Goal: Task Accomplishment & Management: Complete application form

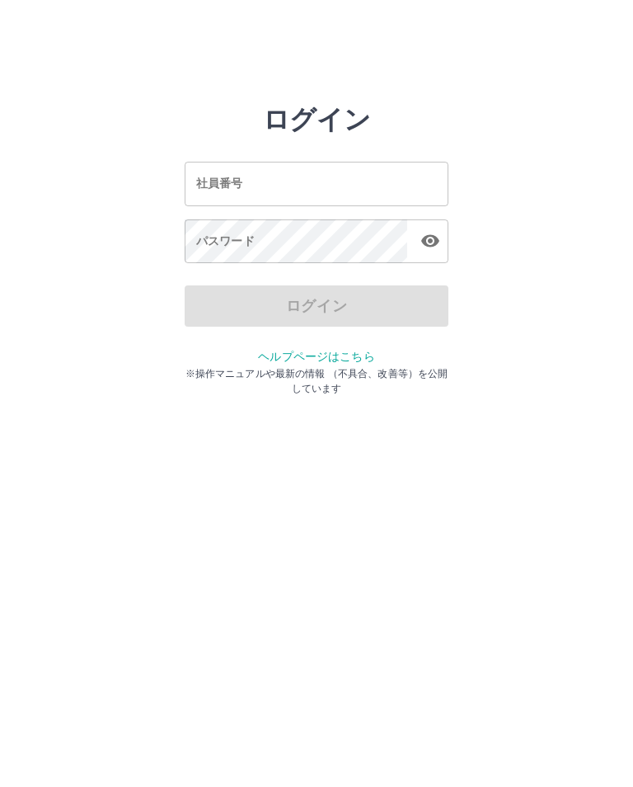
click at [315, 186] on input "社員番号" at bounding box center [317, 184] width 264 height 44
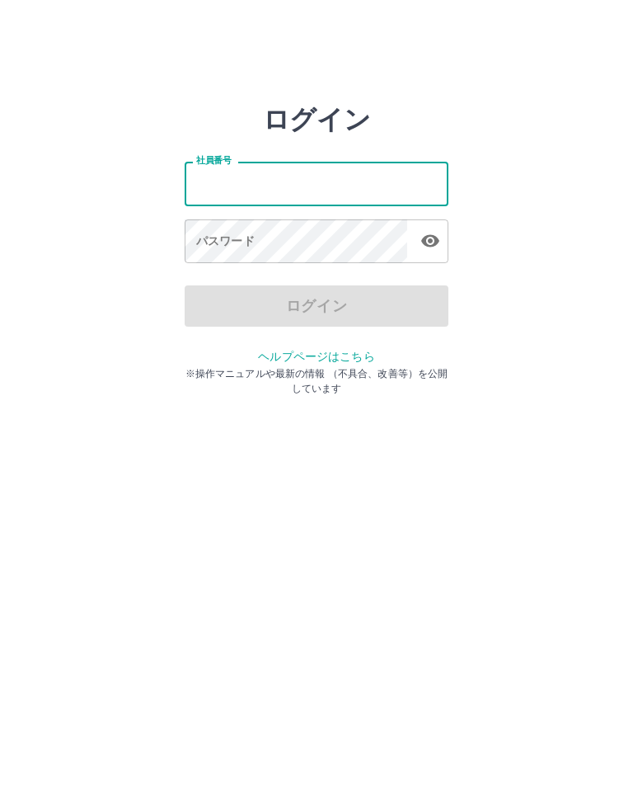
type input "*******"
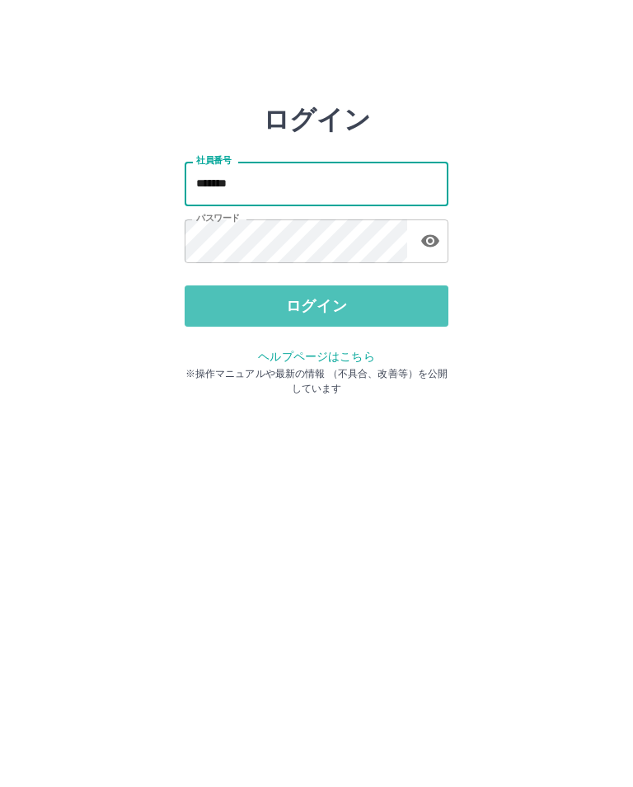
click at [326, 303] on button "ログイン" at bounding box center [317, 305] width 264 height 41
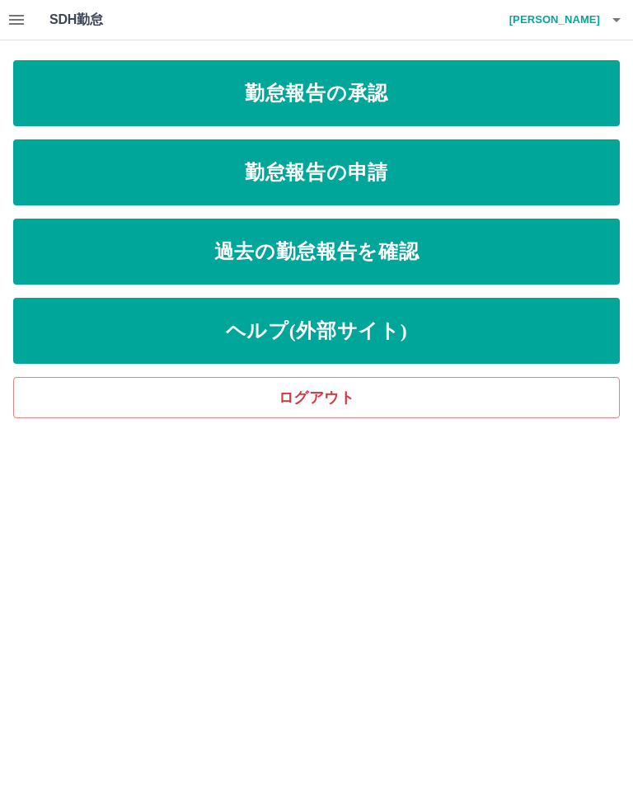
click at [341, 177] on link "勤怠報告の申請" at bounding box center [316, 172] width 607 height 66
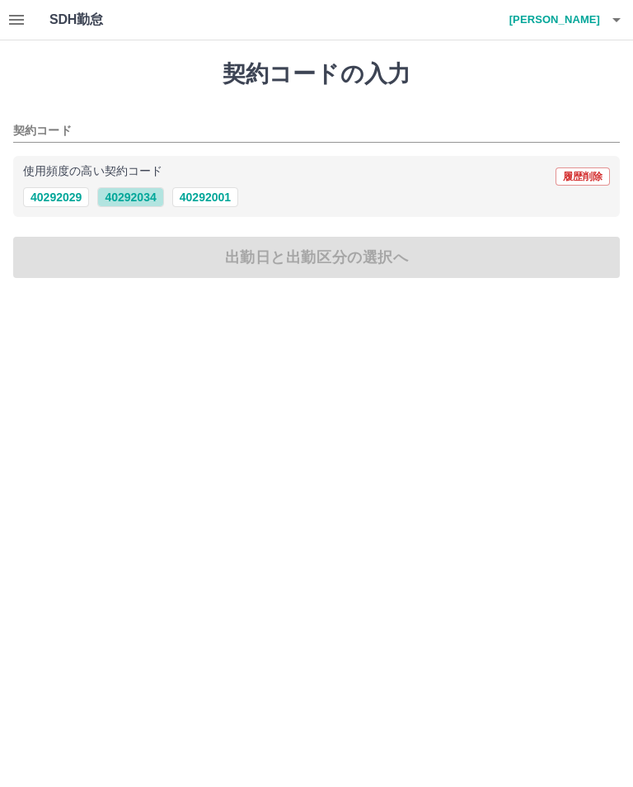
click at [128, 191] on button "40292034" at bounding box center [130, 197] width 66 height 20
type input "********"
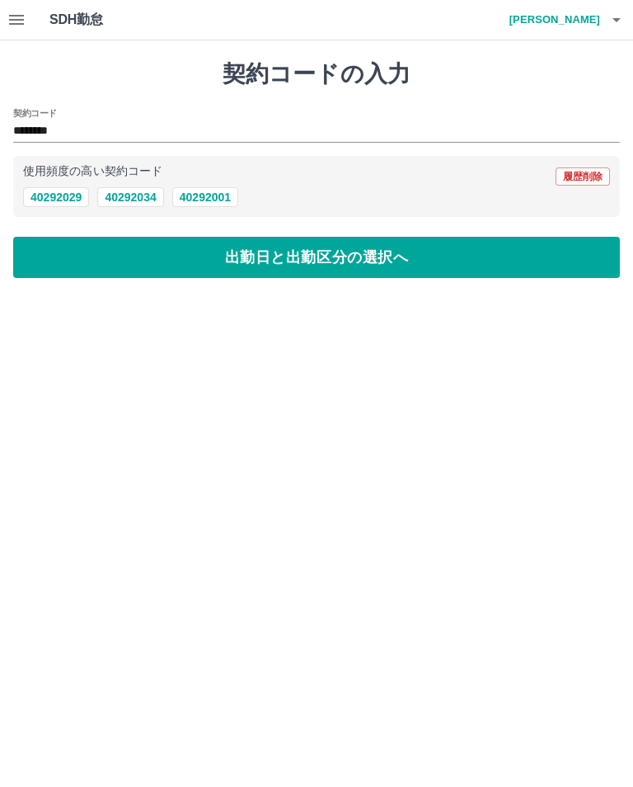
click at [320, 254] on button "出勤日と出勤区分の選択へ" at bounding box center [316, 257] width 607 height 41
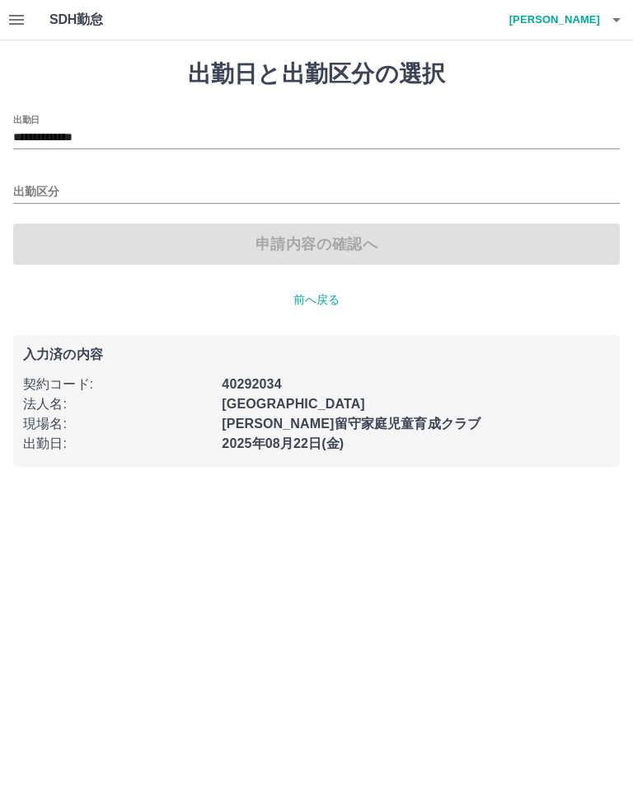
click at [20, 178] on div "出勤区分" at bounding box center [316, 186] width 607 height 35
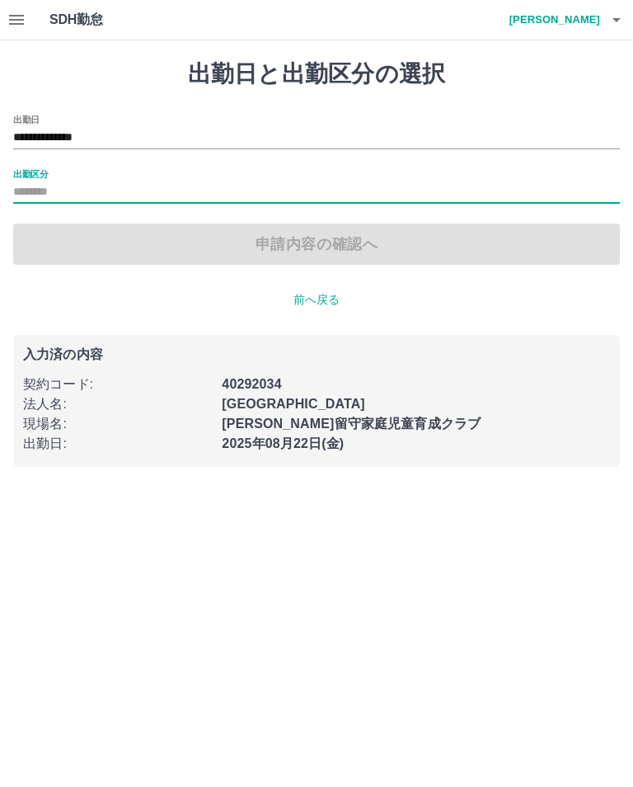
click at [41, 189] on input "出勤区分" at bounding box center [316, 192] width 607 height 21
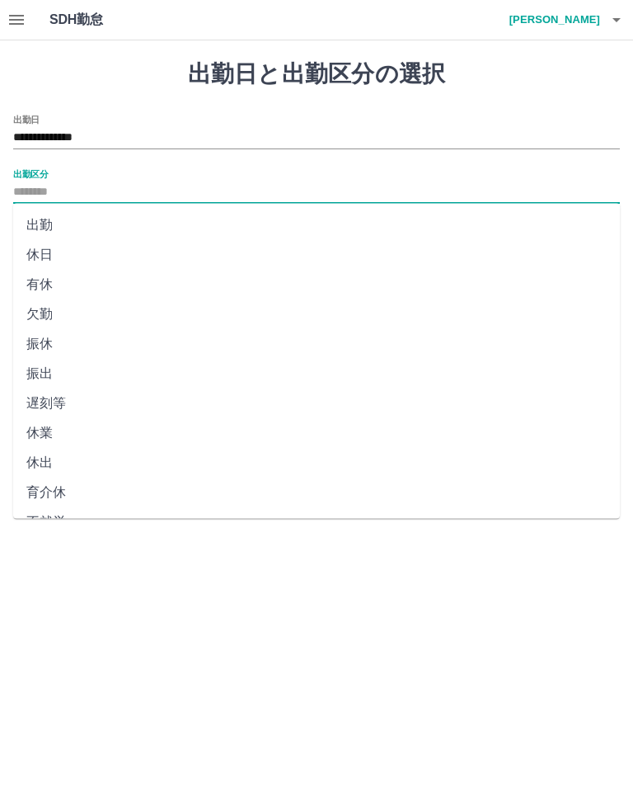
click at [36, 214] on li "出勤" at bounding box center [316, 225] width 607 height 30
type input "**"
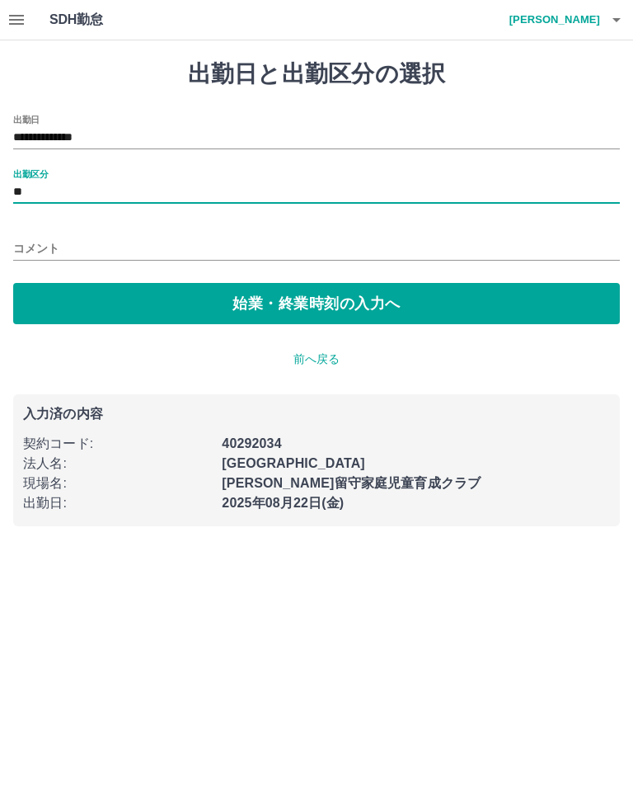
click at [284, 305] on button "始業・終業時刻の入力へ" at bounding box center [316, 303] width 607 height 41
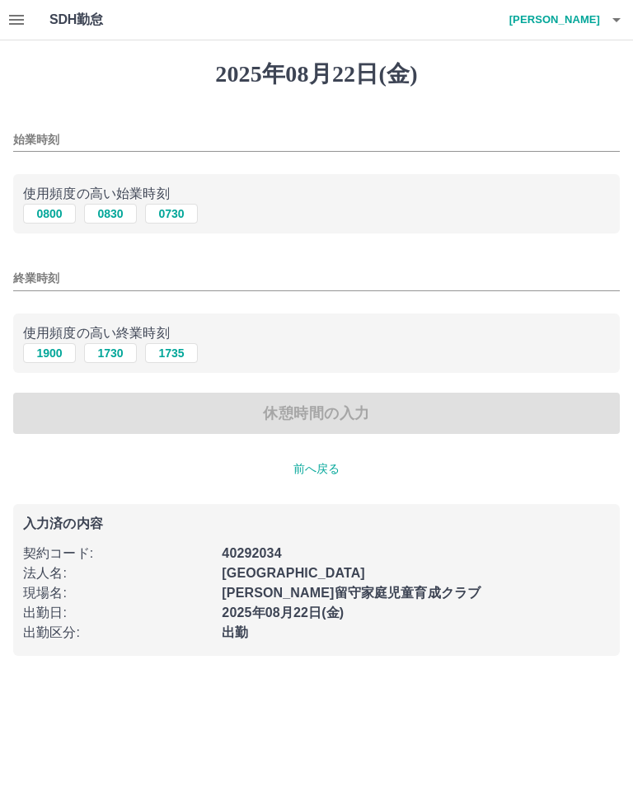
click at [35, 212] on button "0800" at bounding box center [49, 214] width 53 height 20
click at [107, 213] on button "0830" at bounding box center [110, 214] width 53 height 20
type input "****"
click at [47, 350] on button "1900" at bounding box center [49, 353] width 53 height 20
type input "****"
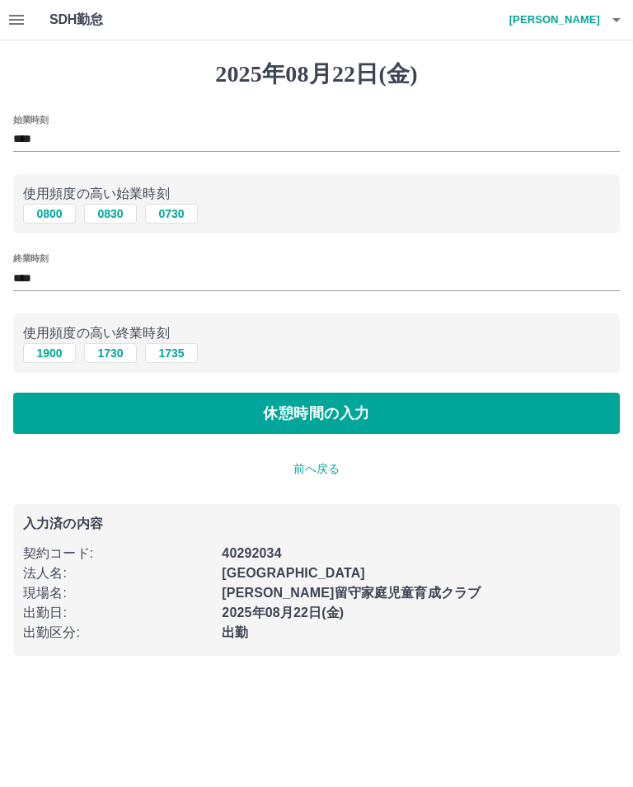
click at [308, 422] on button "休憩時間の入力" at bounding box center [316, 413] width 607 height 41
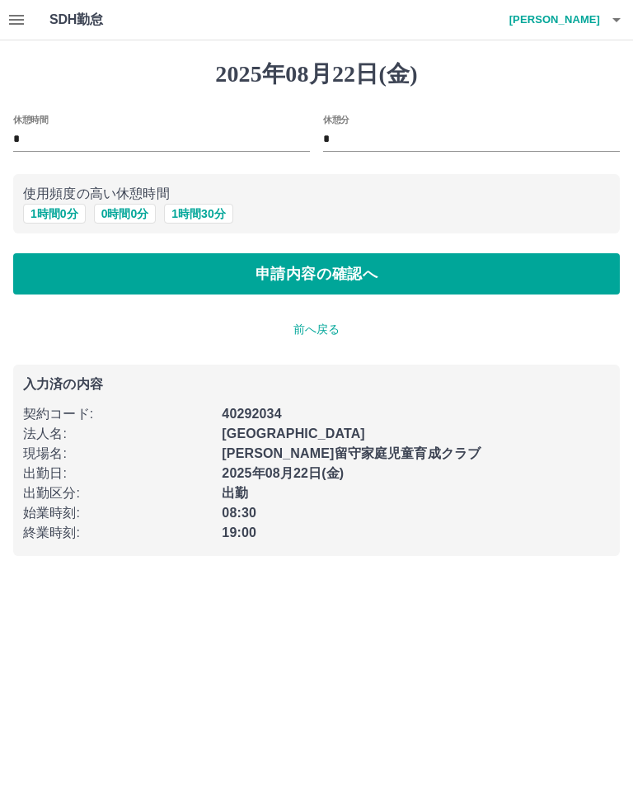
click at [39, 207] on button "1 時間 0 分" at bounding box center [54, 214] width 63 height 20
type input "*"
click at [309, 275] on button "申請内容の確認へ" at bounding box center [316, 273] width 607 height 41
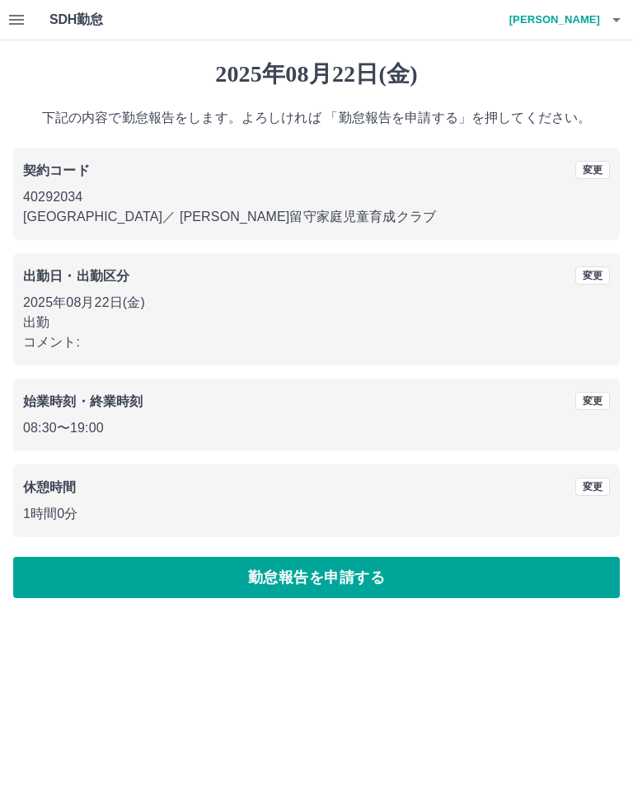
click at [376, 579] on button "勤怠報告を申請する" at bounding box center [316, 577] width 607 height 41
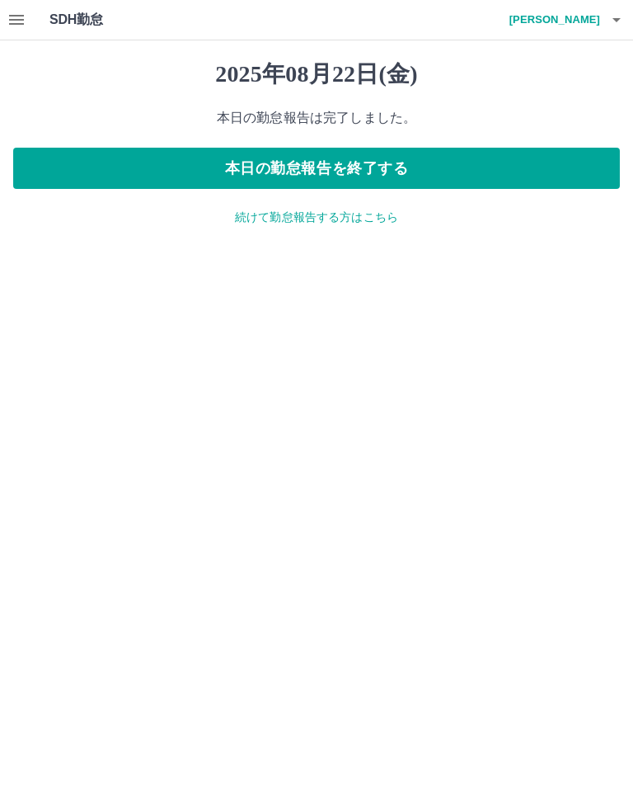
click at [567, 162] on button "本日の勤怠報告を終了する" at bounding box center [316, 168] width 607 height 41
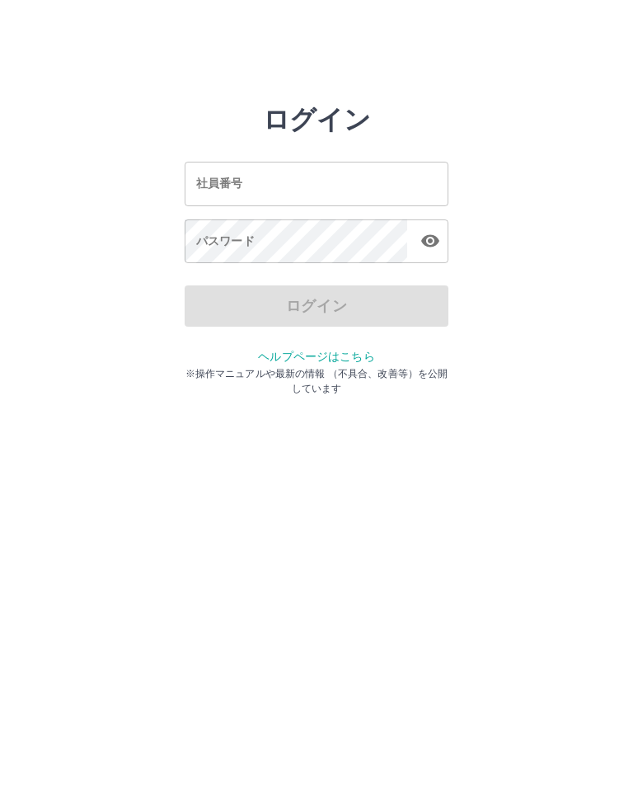
click at [357, 177] on input "社員番号" at bounding box center [317, 184] width 264 height 44
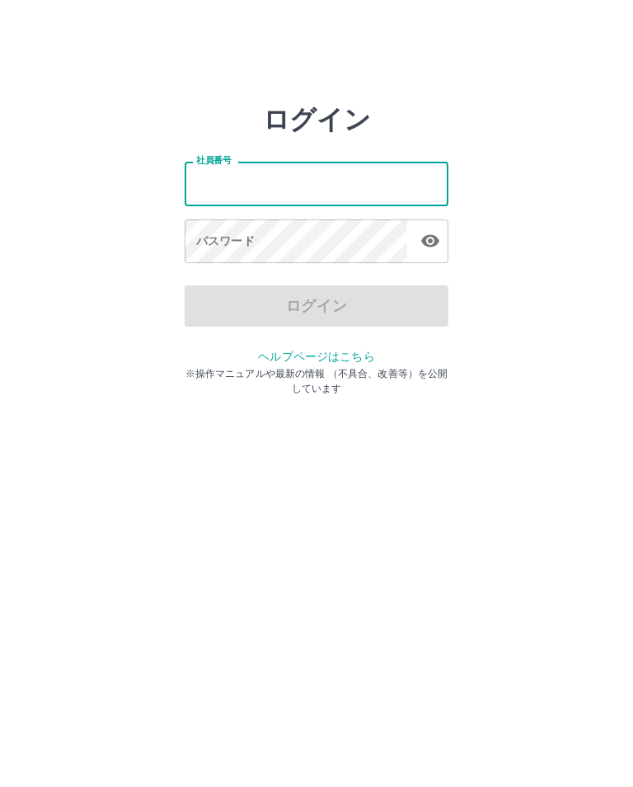
type input "*******"
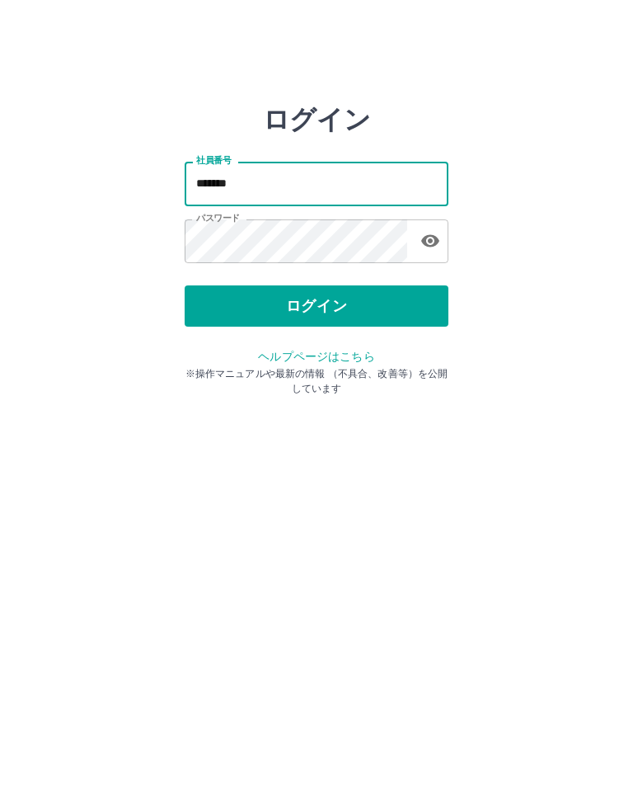
click at [333, 304] on button "ログイン" at bounding box center [317, 305] width 264 height 41
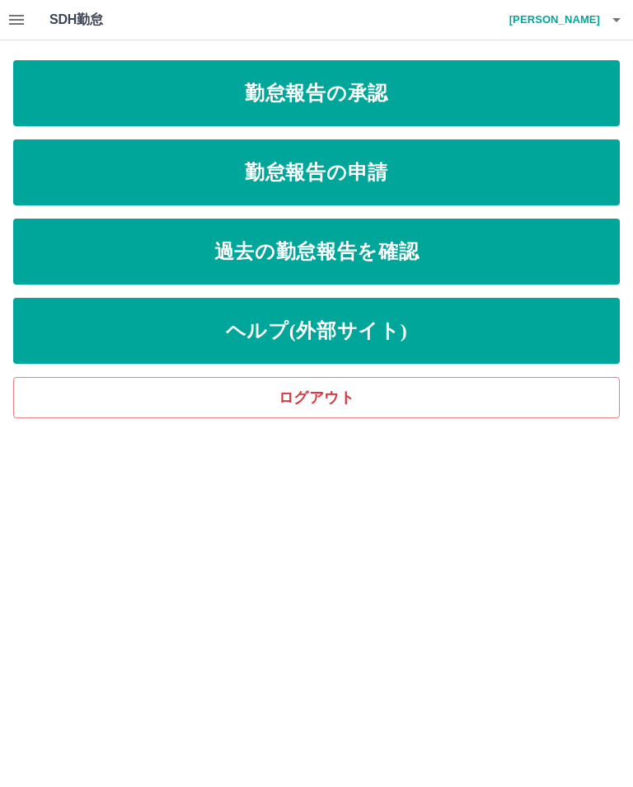
click at [389, 93] on link "勤怠報告の承認" at bounding box center [316, 93] width 607 height 66
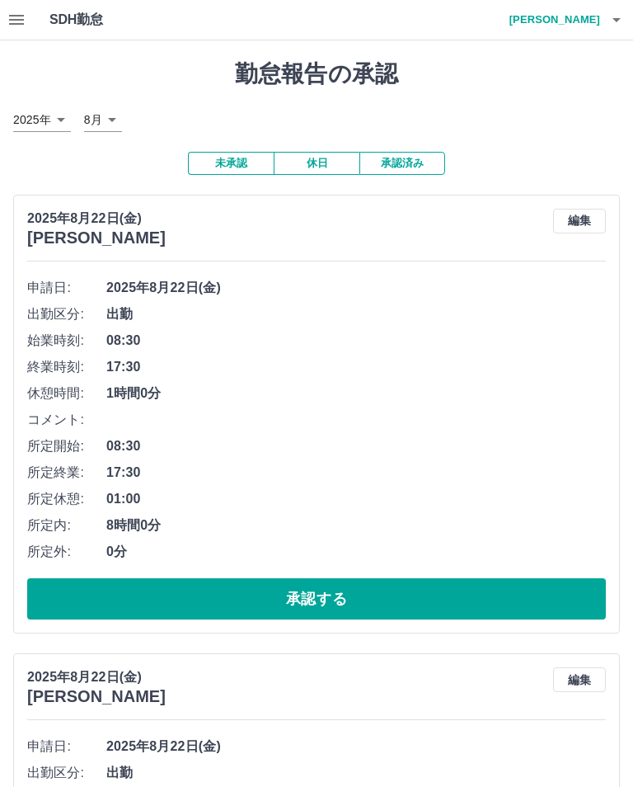
click at [325, 600] on button "承認する" at bounding box center [316, 598] width 579 height 41
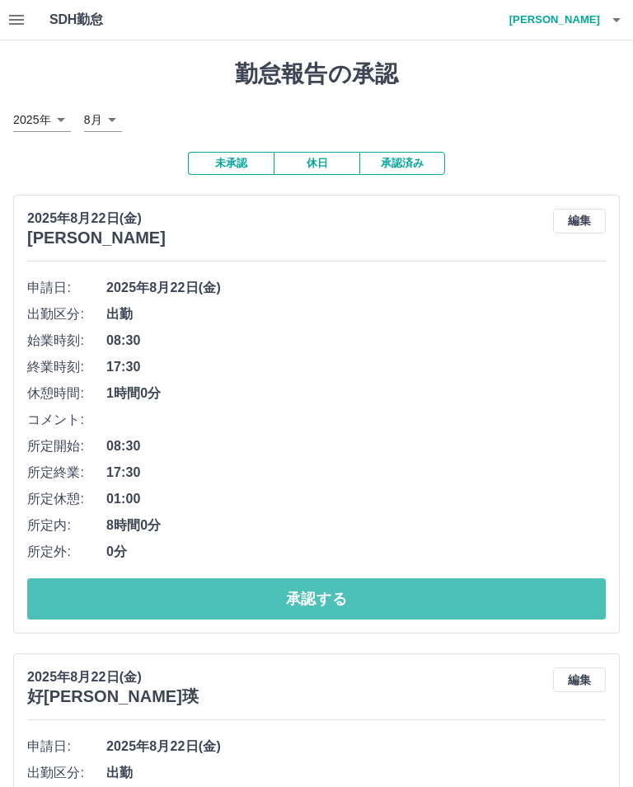
click at [491, 601] on button "承認する" at bounding box center [316, 598] width 579 height 41
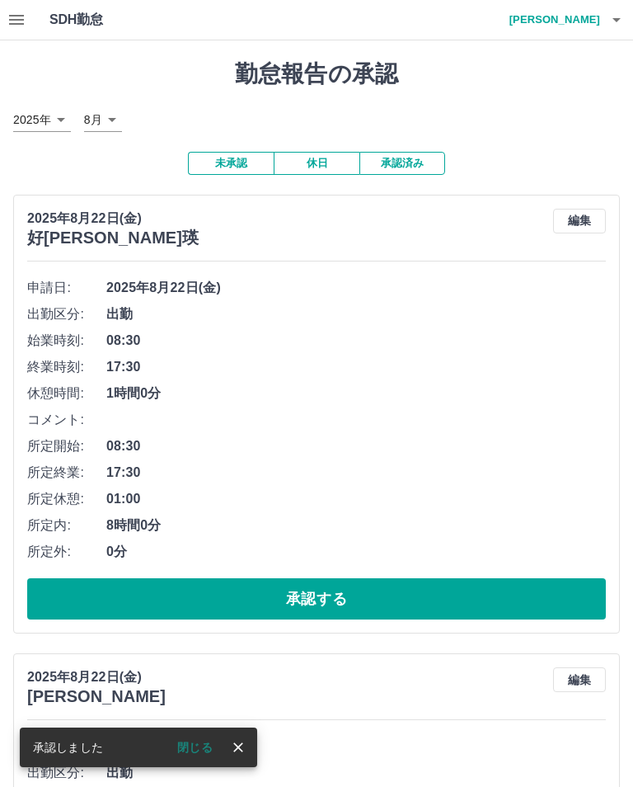
click at [308, 590] on button "承認する" at bounding box center [316, 598] width 579 height 41
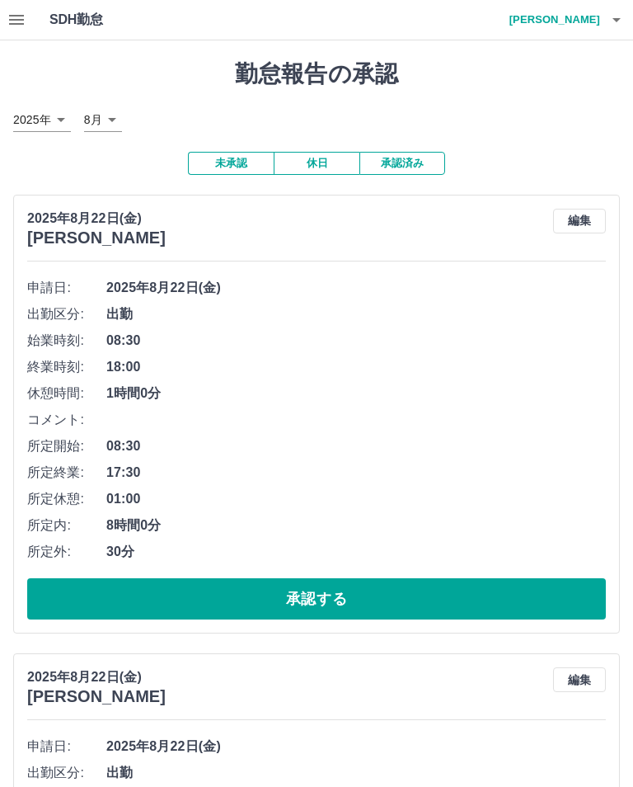
click at [558, 573] on div "申請日: 2025年8月22日(金) 出勤区分: 出勤 始業時刻: 08:30 終業時刻: 18:00 休憩時間: 1時間0分 コメント: 所定開始: 08:…" at bounding box center [316, 447] width 579 height 345
click at [321, 598] on button "承認する" at bounding box center [316, 598] width 579 height 41
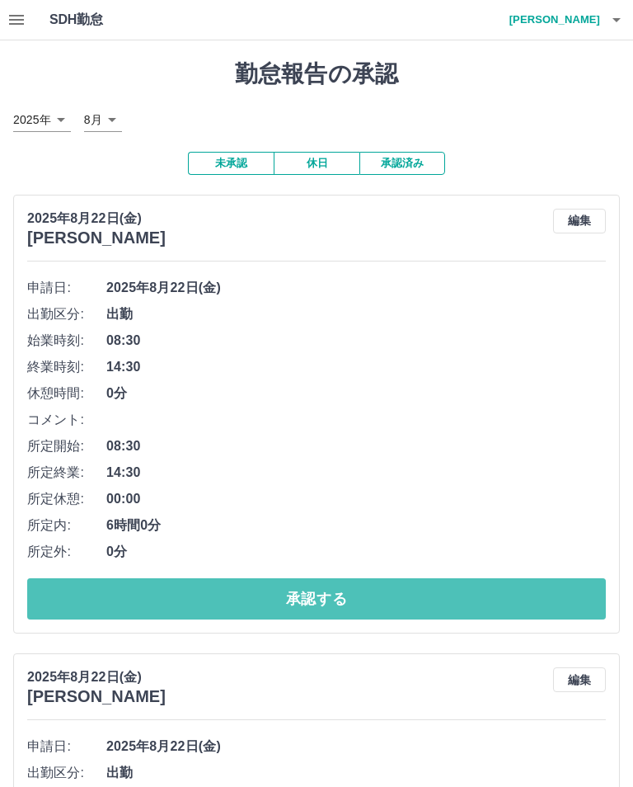
click at [324, 596] on button "承認する" at bounding box center [316, 598] width 579 height 41
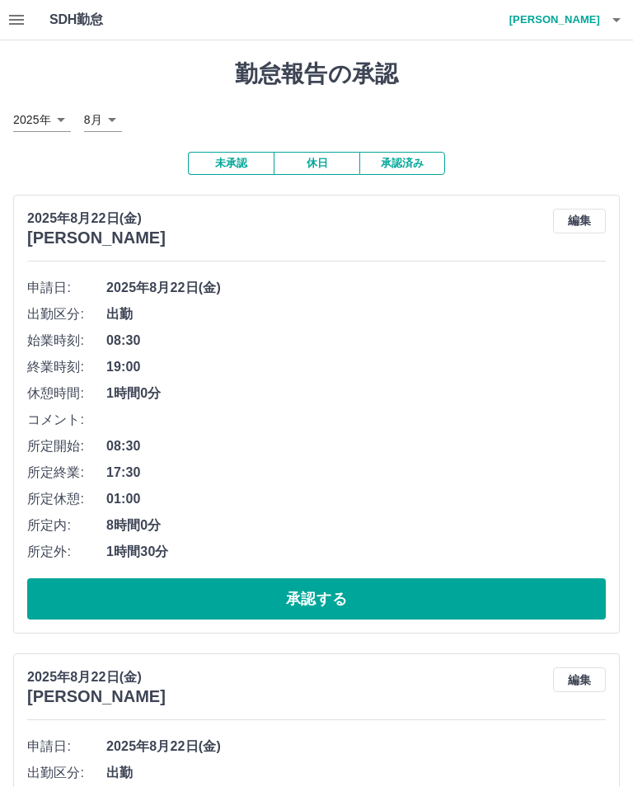
click at [459, 597] on button "承認する" at bounding box center [316, 598] width 579 height 41
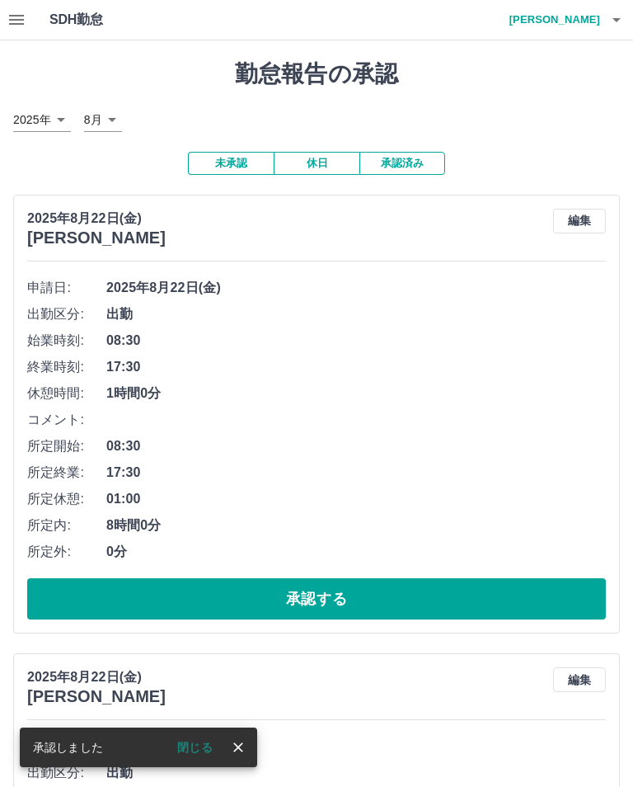
click at [331, 597] on button "承認する" at bounding box center [316, 598] width 579 height 41
click at [348, 598] on button "承認する" at bounding box center [316, 598] width 579 height 41
click at [565, 582] on button "承認する" at bounding box center [316, 598] width 579 height 41
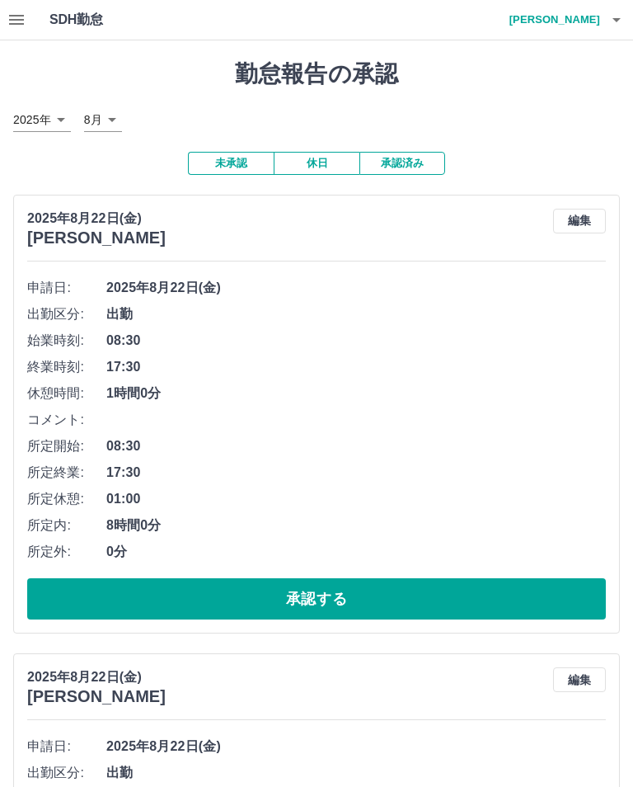
click at [418, 605] on button "承認する" at bounding box center [316, 598] width 579 height 41
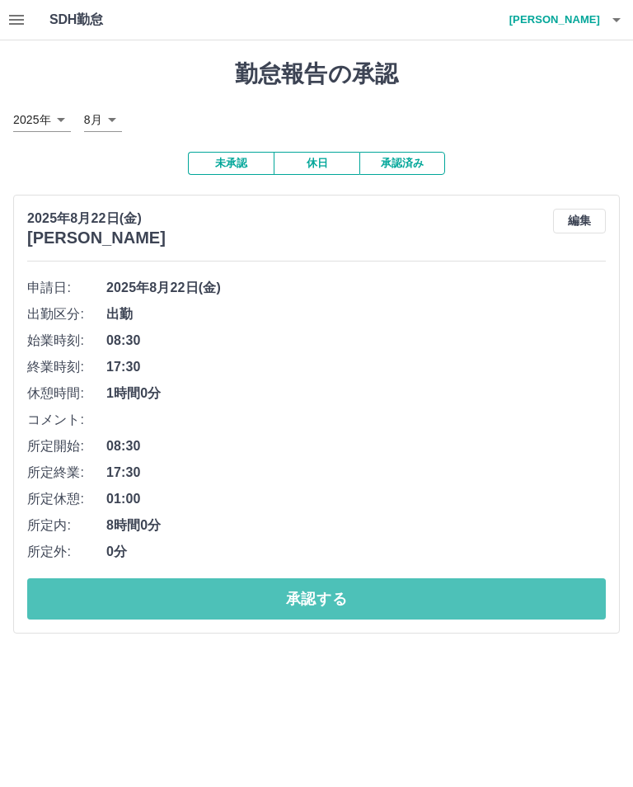
click at [362, 594] on button "承認する" at bounding box center [316, 598] width 579 height 41
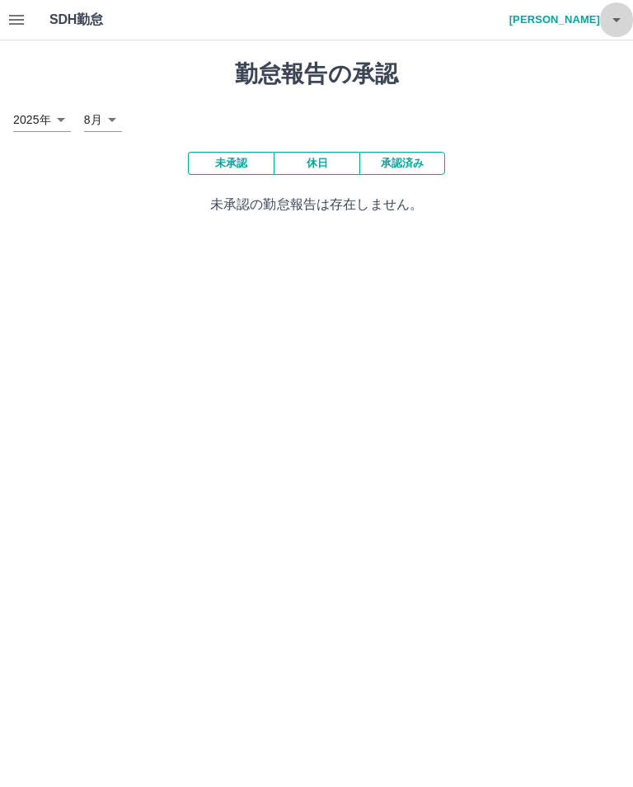
click at [629, 14] on button "button" at bounding box center [616, 20] width 33 height 40
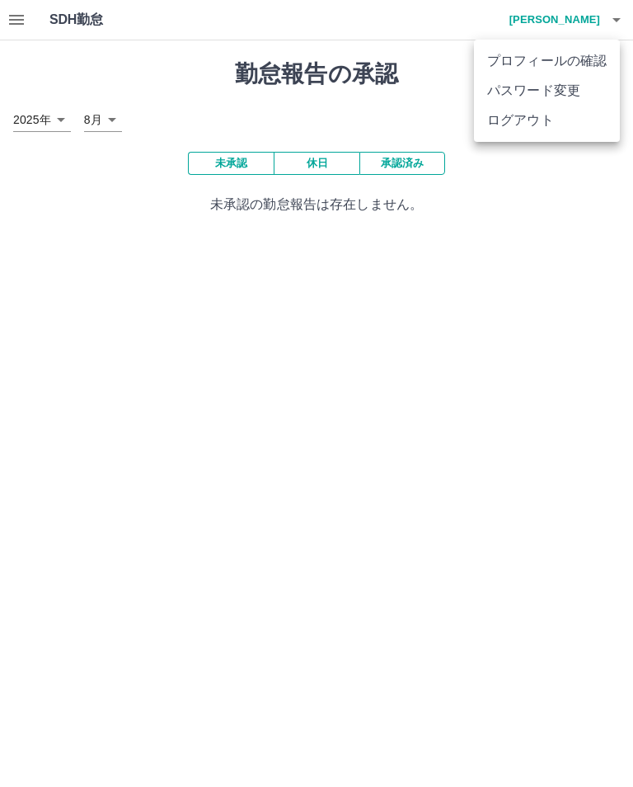
click at [524, 120] on li "ログアウト" at bounding box center [547, 121] width 146 height 30
